Goal: Find contact information: Find contact information

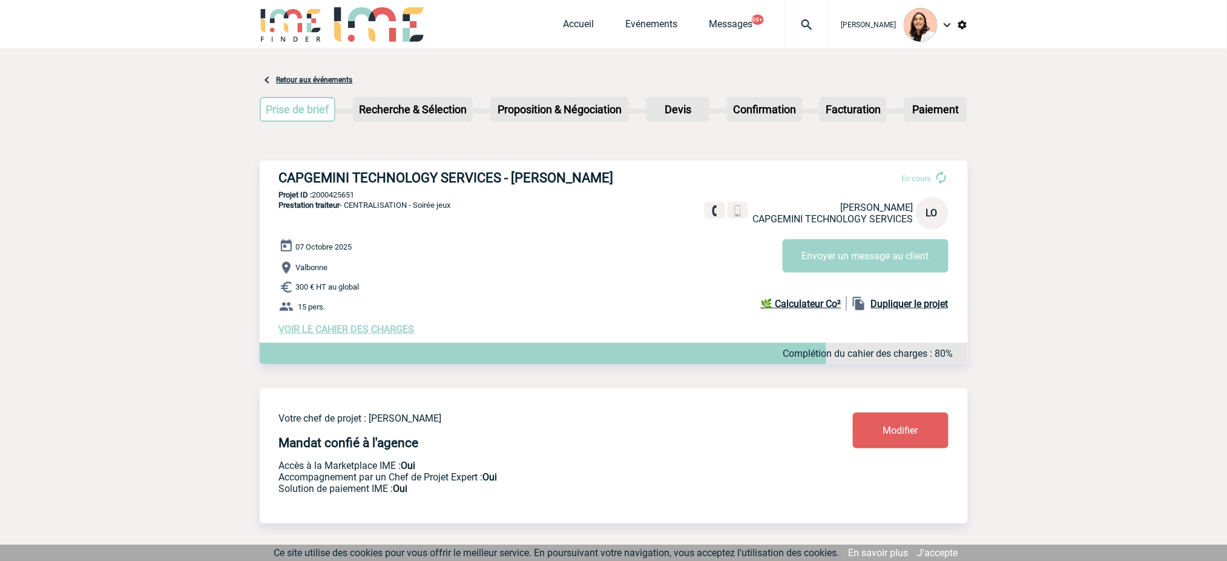
click at [800, 28] on img at bounding box center [807, 25] width 44 height 15
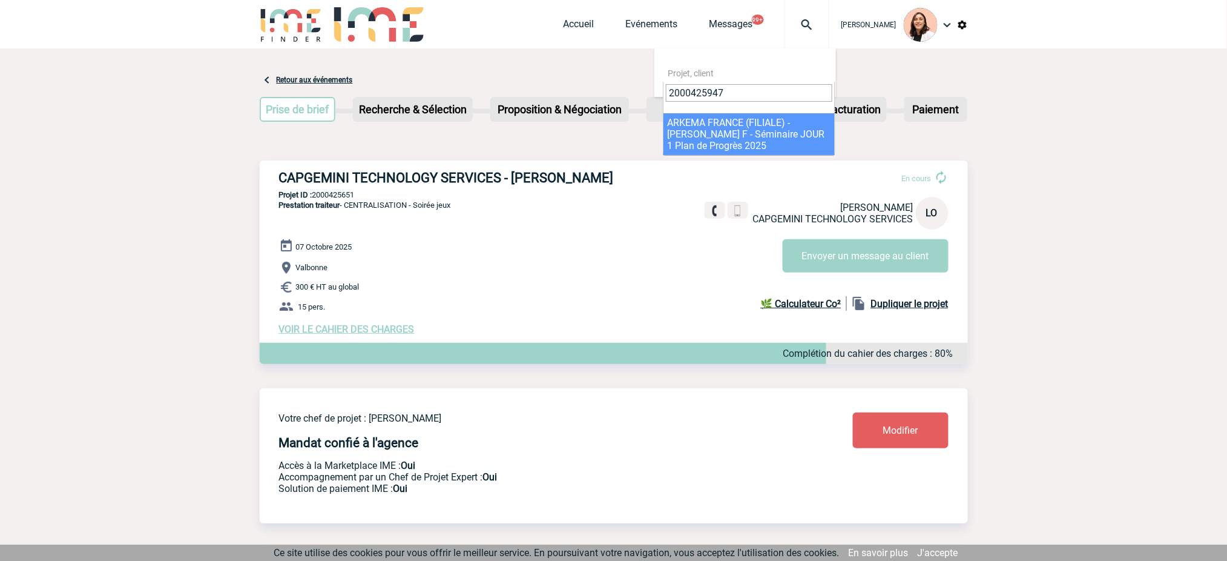
type input "2000425947"
select select "25448"
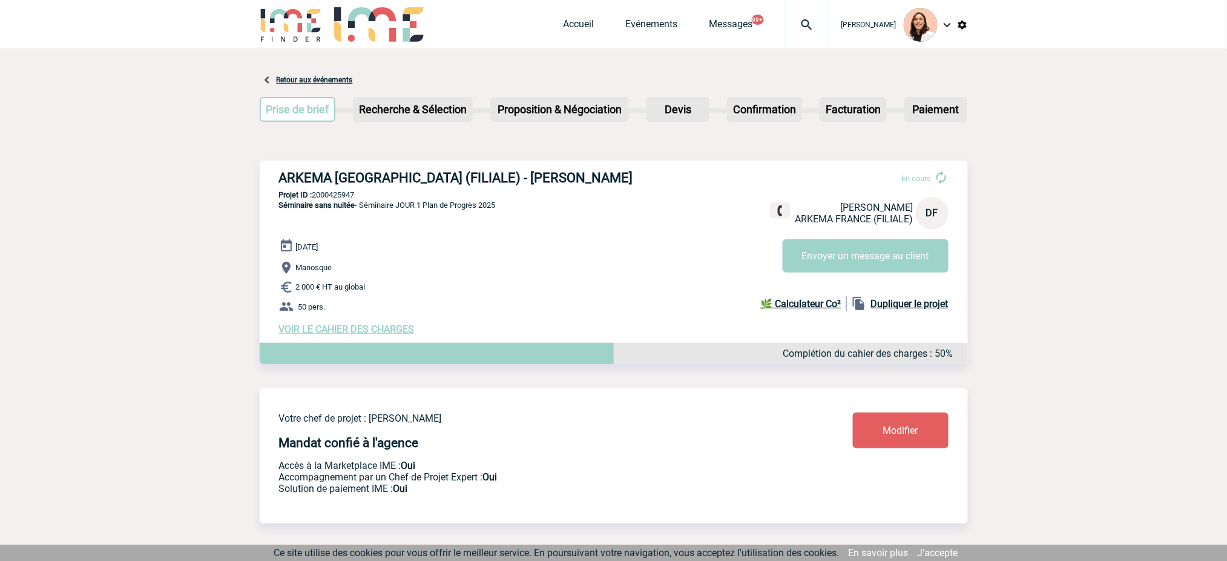
click at [555, 178] on h3 "ARKEMA [GEOGRAPHIC_DATA] (FILIALE) - [PERSON_NAME]" at bounding box center [460, 177] width 363 height 15
copy div "ARKEMA [GEOGRAPHIC_DATA] (FILIALE) - [PERSON_NAME]"
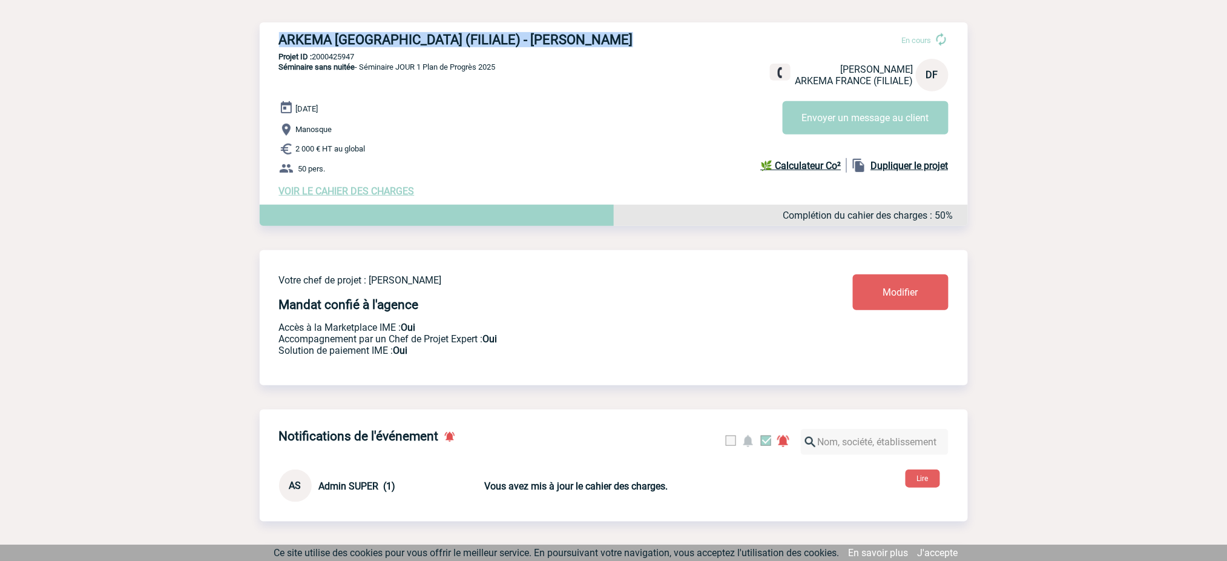
scroll to position [8, 0]
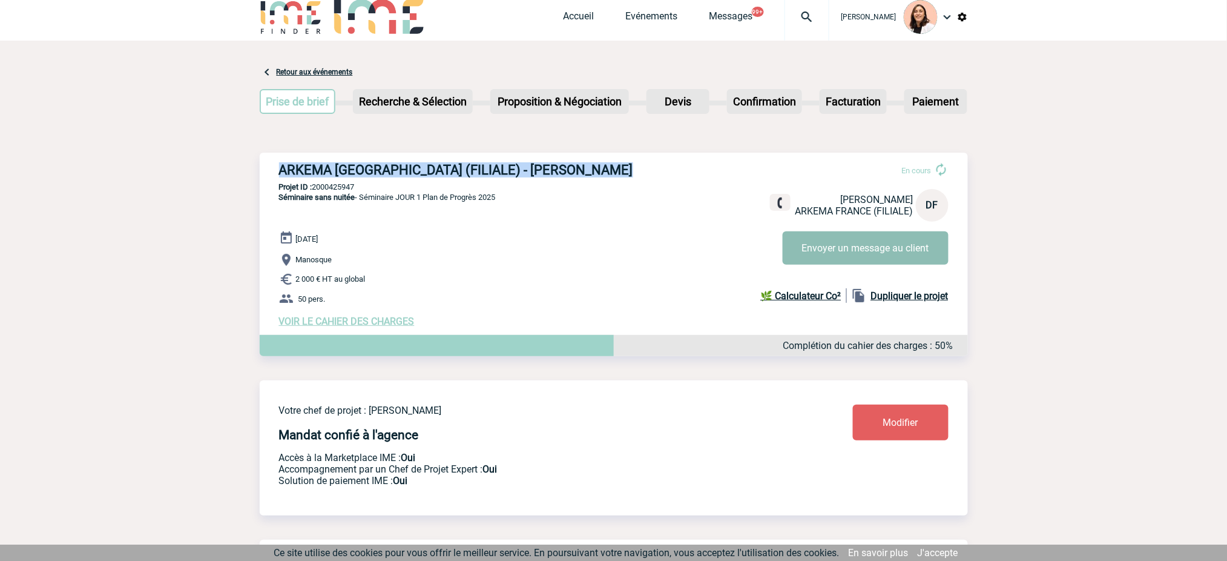
click at [839, 260] on button "Envoyer un message au client" at bounding box center [866, 247] width 166 height 33
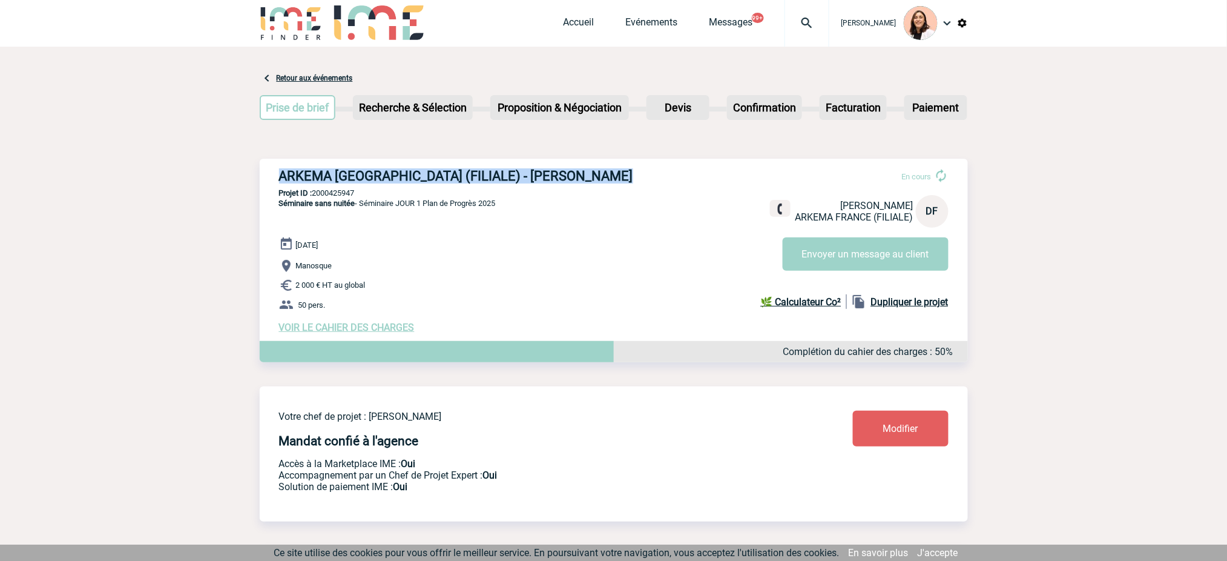
scroll to position [0, 0]
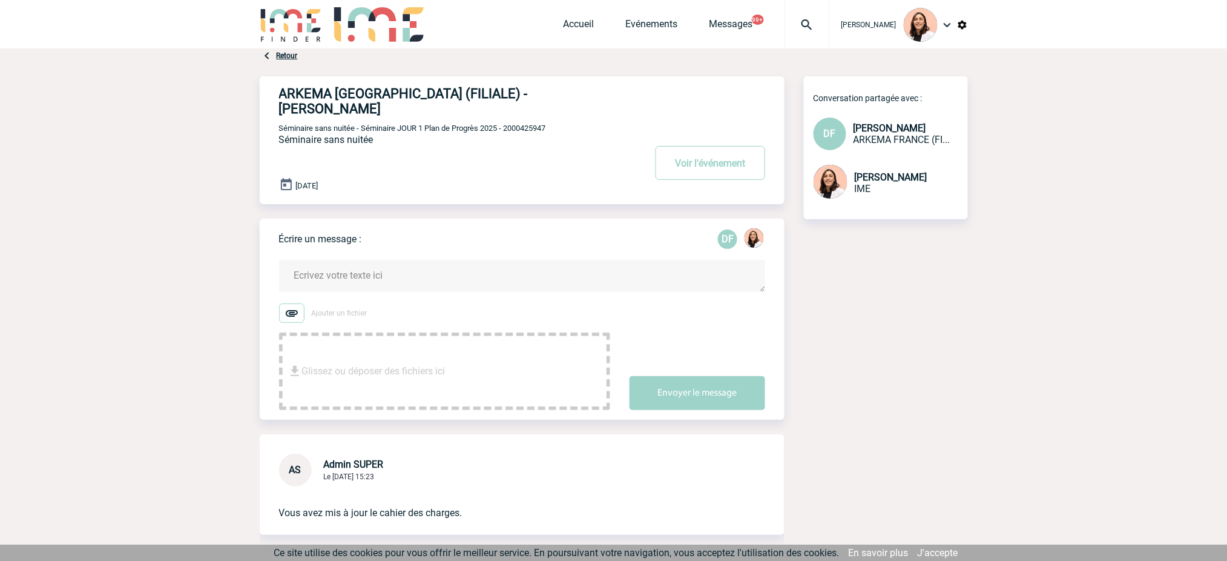
click at [282, 47] on div at bounding box center [291, 25] width 63 height 51
click at [289, 56] on link "Retour" at bounding box center [287, 55] width 21 height 8
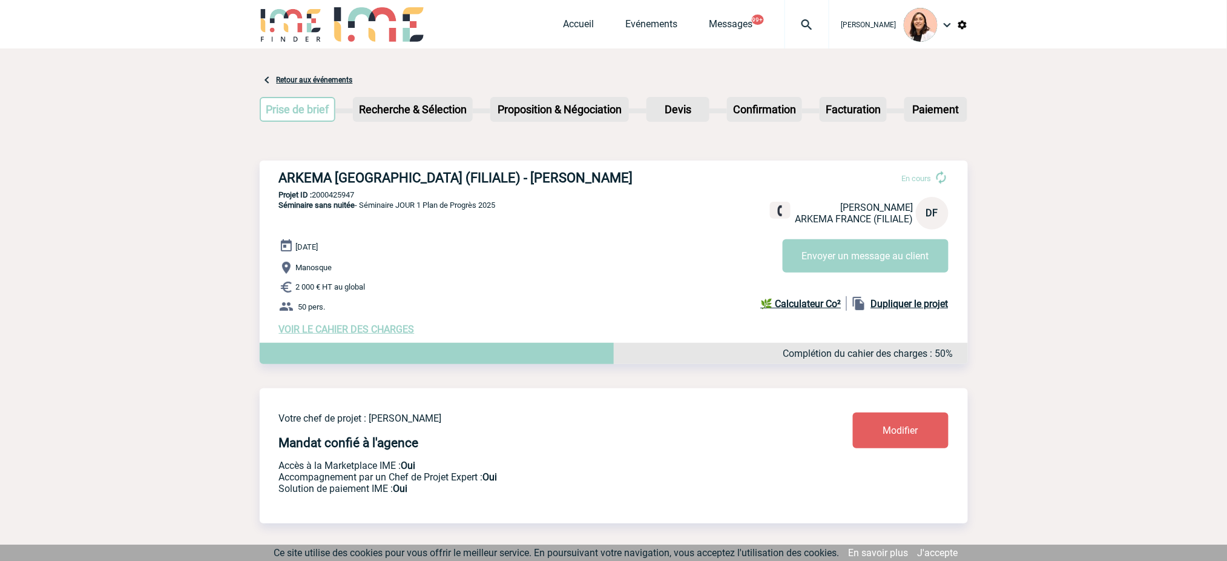
click at [338, 190] on p "Projet ID : 2000425947" at bounding box center [614, 194] width 708 height 9
click at [340, 190] on p "Projet ID : 2000425947" at bounding box center [614, 194] width 708 height 9
copy p "2000425947"
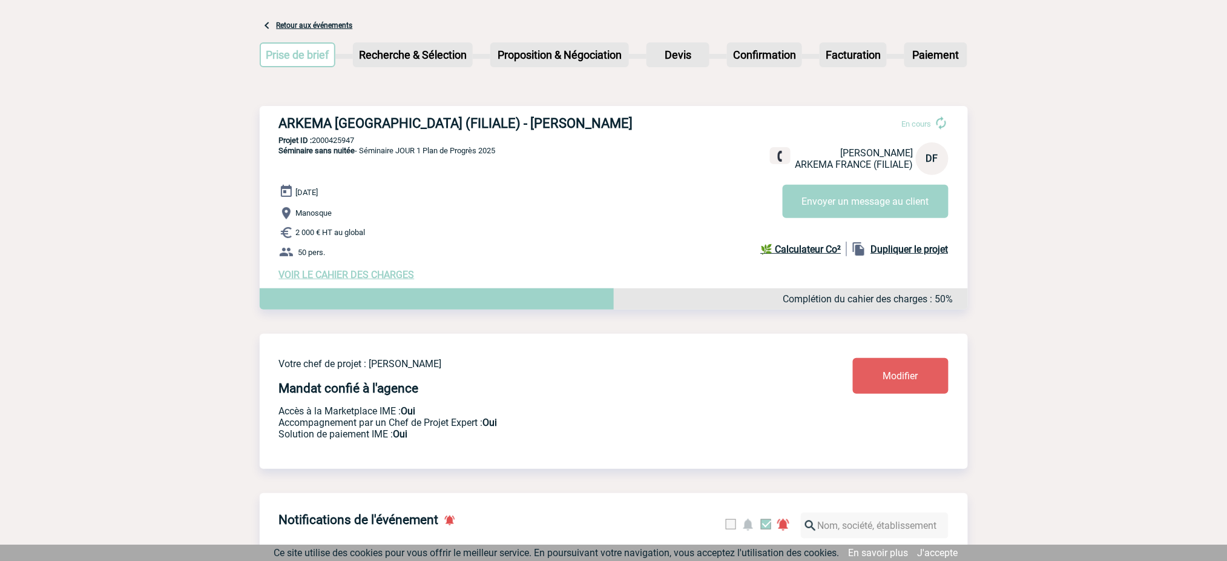
scroll to position [81, 0]
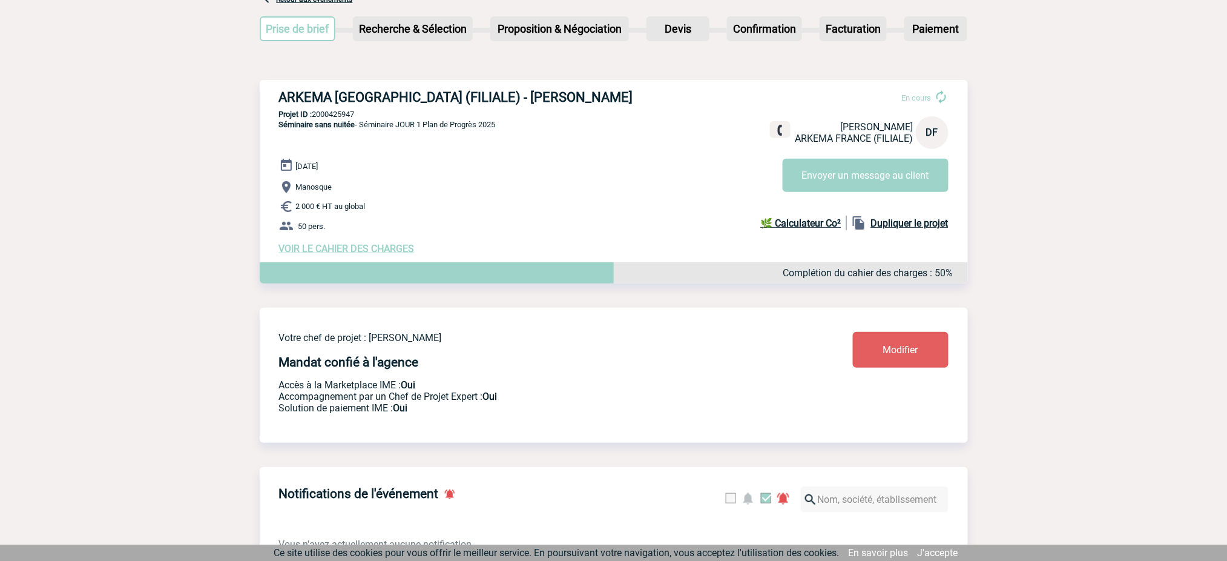
click at [903, 121] on span "[PERSON_NAME]" at bounding box center [877, 127] width 73 height 12
copy span "FIGUIERE"
